Goal: Navigation & Orientation: Find specific page/section

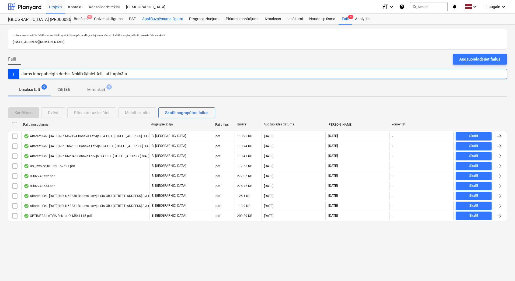
click at [149, 18] on div "Apakšuzņēmuma līgumi" at bounding box center [162, 19] width 47 height 11
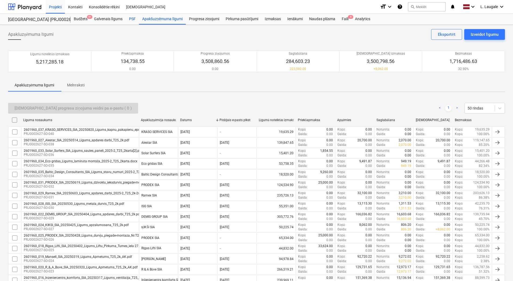
click at [129, 20] on div "PSF" at bounding box center [132, 19] width 13 height 11
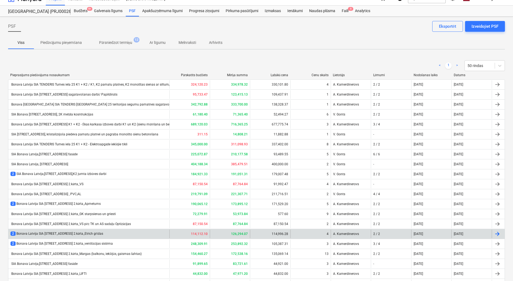
scroll to position [8, 0]
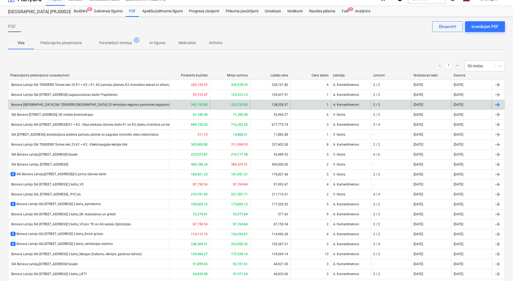
click at [125, 106] on div "Bonava [GEOGRAPHIC_DATA] SIA TENDERIS [GEOGRAPHIC_DATA] 25 teritorijas segumu p…" at bounding box center [94, 105] width 166 height 4
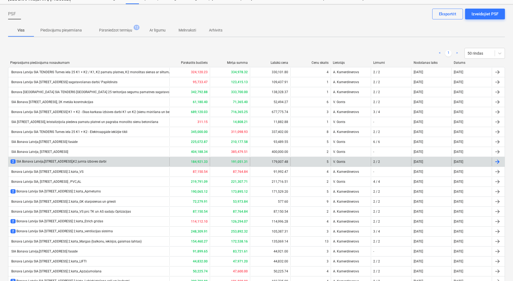
scroll to position [26, 0]
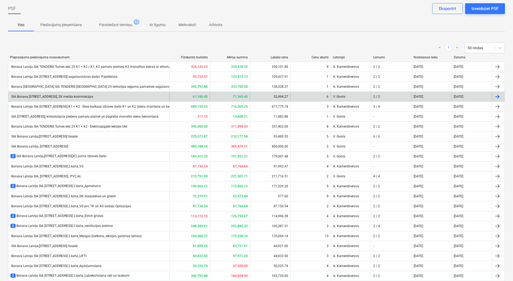
click at [117, 99] on div "SIA Bonava [STREET_ADDRESS], 2K metāla kosntrukcijas" at bounding box center [88, 96] width 161 height 9
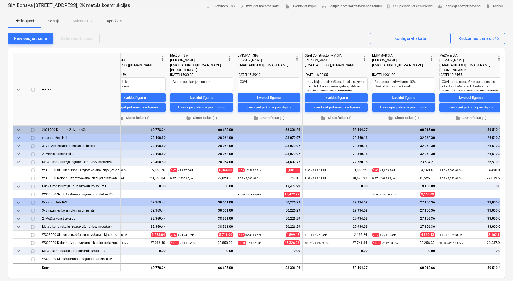
scroll to position [0, 165]
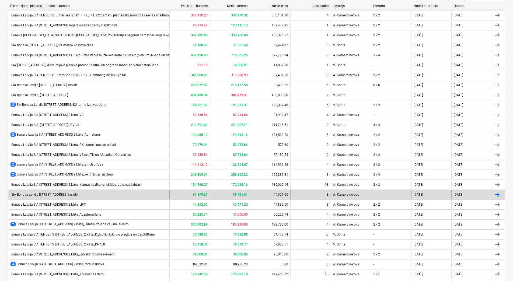
scroll to position [116, 0]
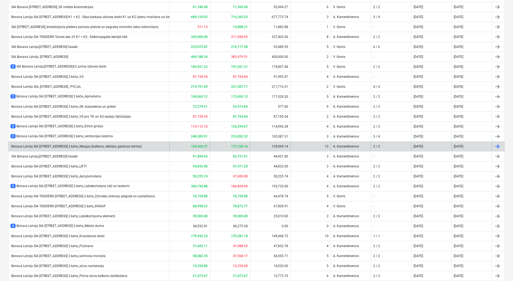
click at [158, 146] on div "Bonava Latvija SIA [STREET_ADDRESS] 2.kārta_Margas (balkonu, iekšējās, gaismas …" at bounding box center [88, 146] width 161 height 9
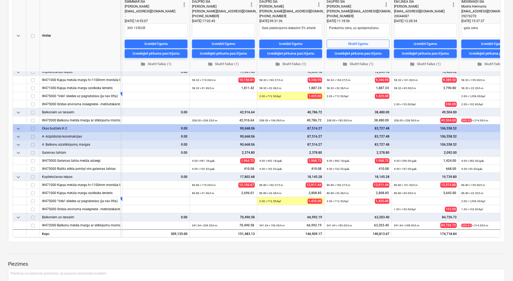
scroll to position [63, 638]
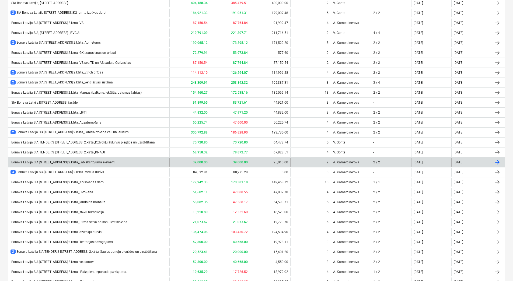
scroll to position [151, 0]
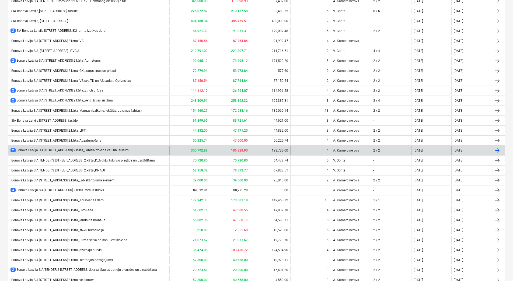
click at [157, 151] on div "2 Bonava Latvija SIA [STREET_ADDRESS] 2.kārta_Labiekārtošana ceļi un laukumi" at bounding box center [88, 150] width 161 height 9
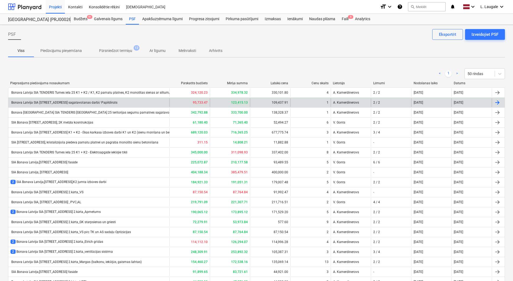
click at [158, 103] on div "Bonava Latvija SIA [STREET_ADDRESS] sagatavošanas darbi/ Papildināts" at bounding box center [88, 102] width 161 height 9
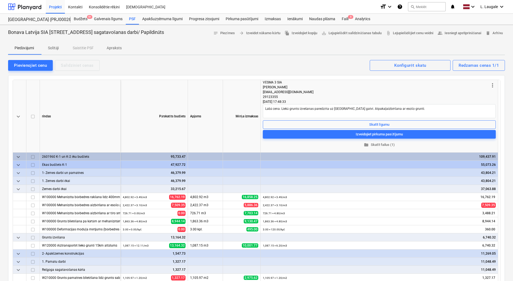
type textarea "x"
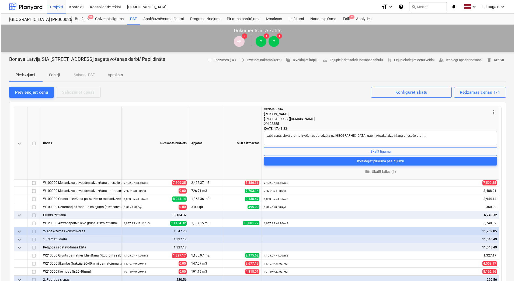
scroll to position [54, 0]
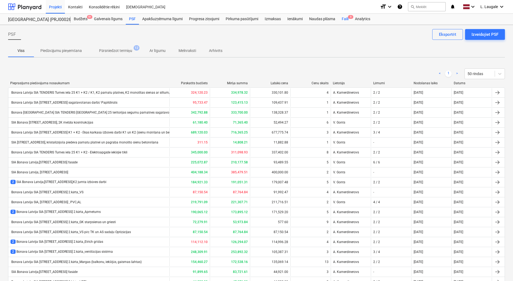
click at [346, 20] on div "Faili 9" at bounding box center [345, 19] width 13 height 11
